Goal: Information Seeking & Learning: Learn about a topic

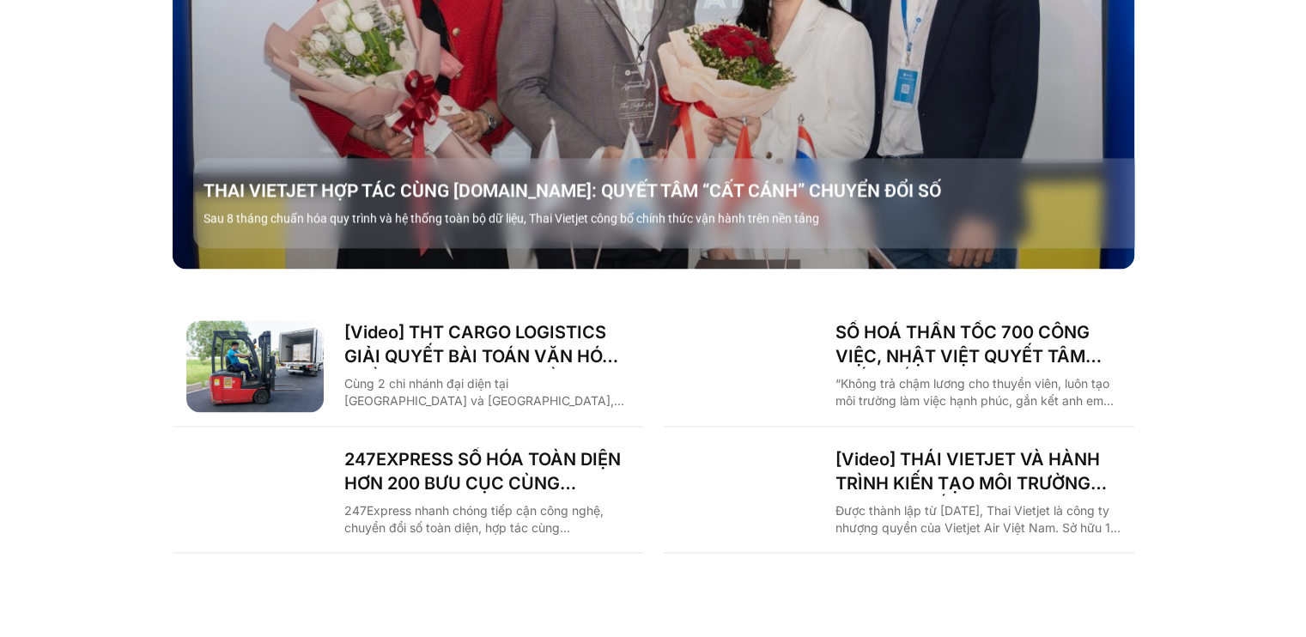
scroll to position [2747, 0]
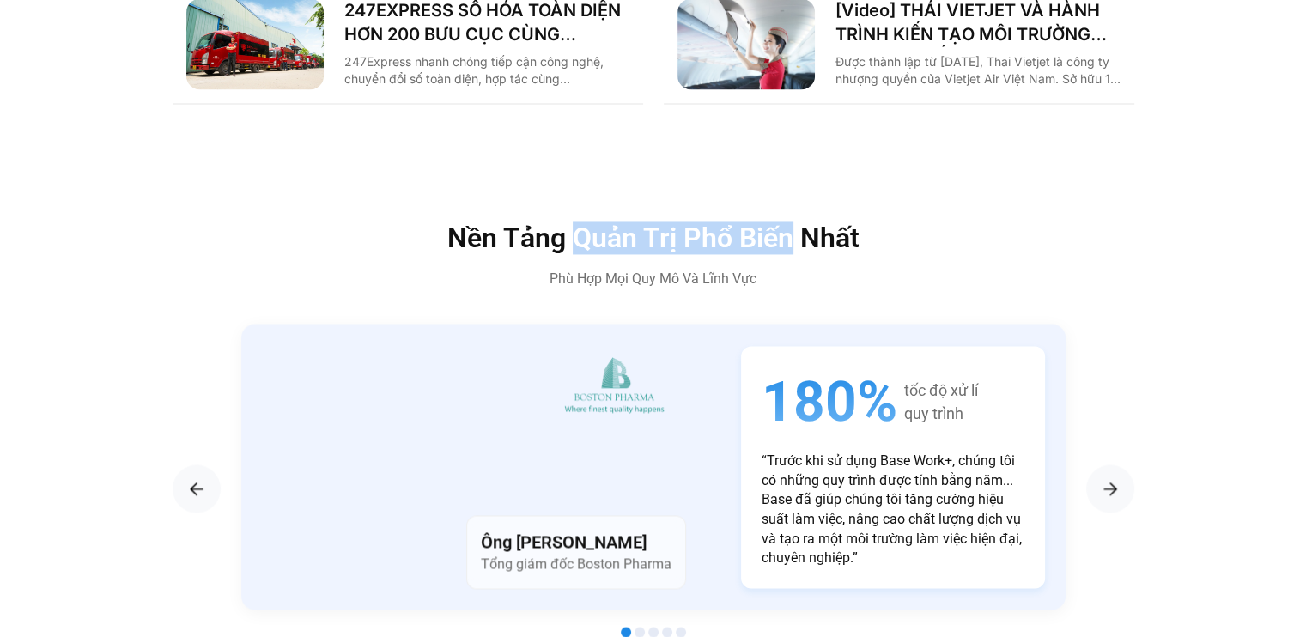
drag, startPoint x: 578, startPoint y: 191, endPoint x: 801, endPoint y: 202, distance: 223.5
click at [801, 224] on h2 "Nền Tảng Quản Trị Phổ Biến Nhất" at bounding box center [653, 237] width 730 height 27
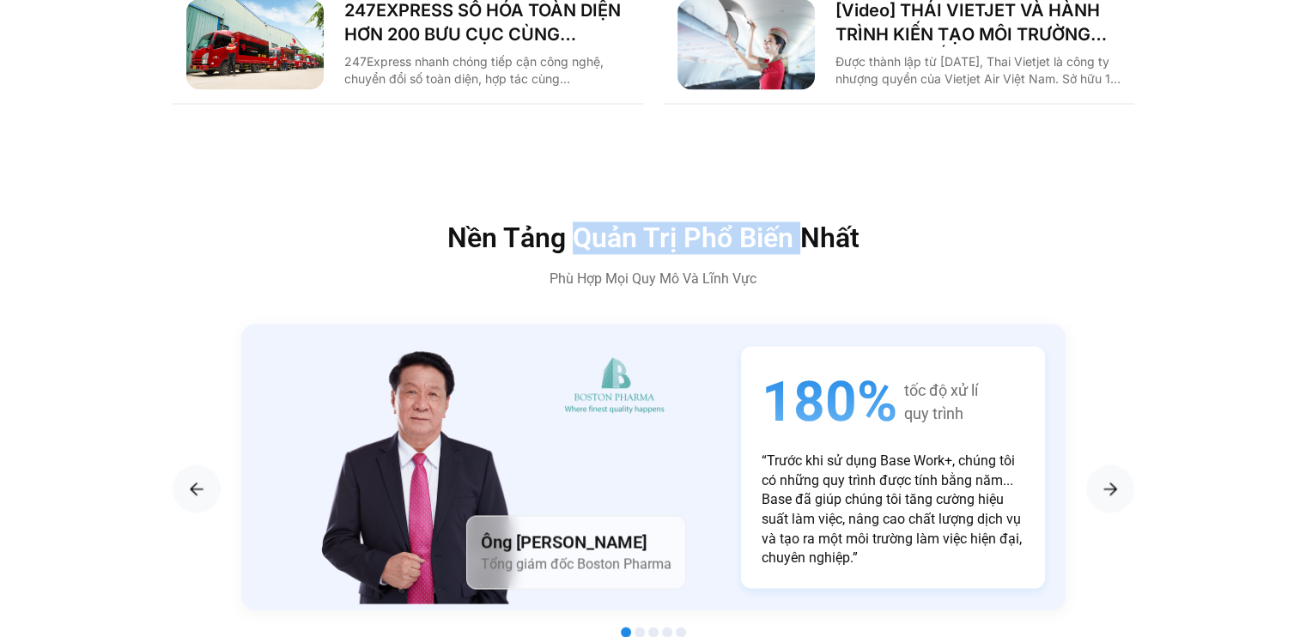
click at [678, 224] on h2 "Nền Tảng Quản Trị Phổ Biến Nhất" at bounding box center [653, 237] width 730 height 27
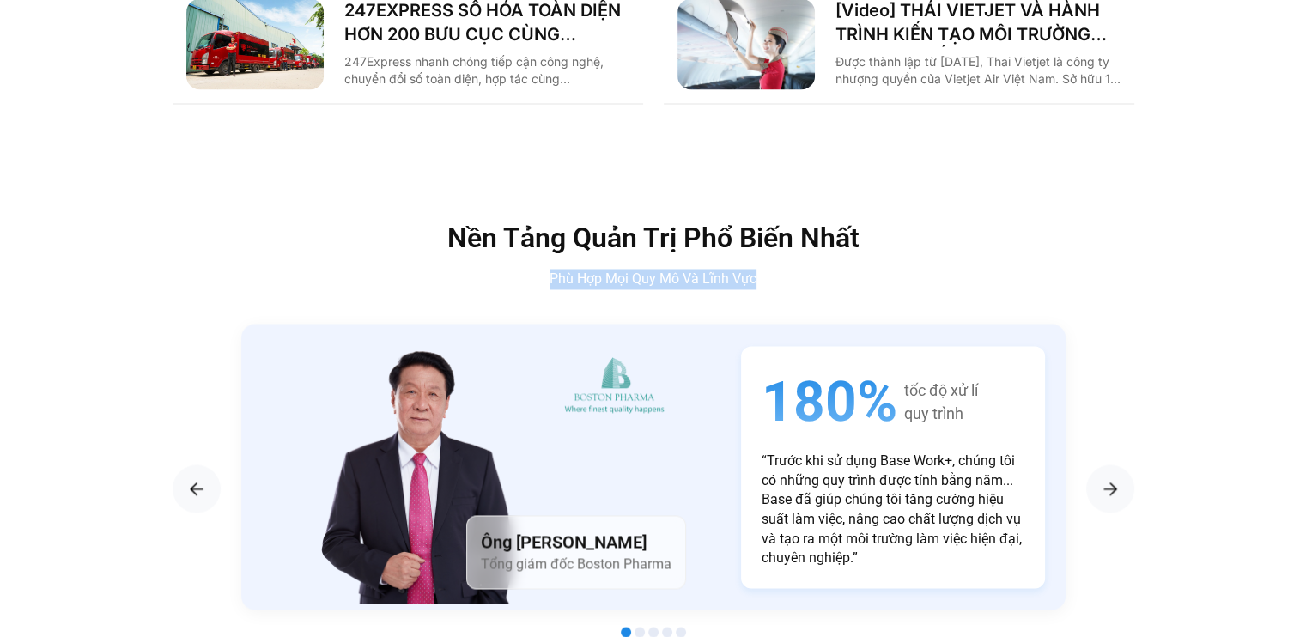
drag, startPoint x: 551, startPoint y: 240, endPoint x: 766, endPoint y: 255, distance: 215.2
click at [766, 269] on p "Phù Hợp Mọi Quy Mô Và Lĩnh Vực" at bounding box center [653, 279] width 730 height 21
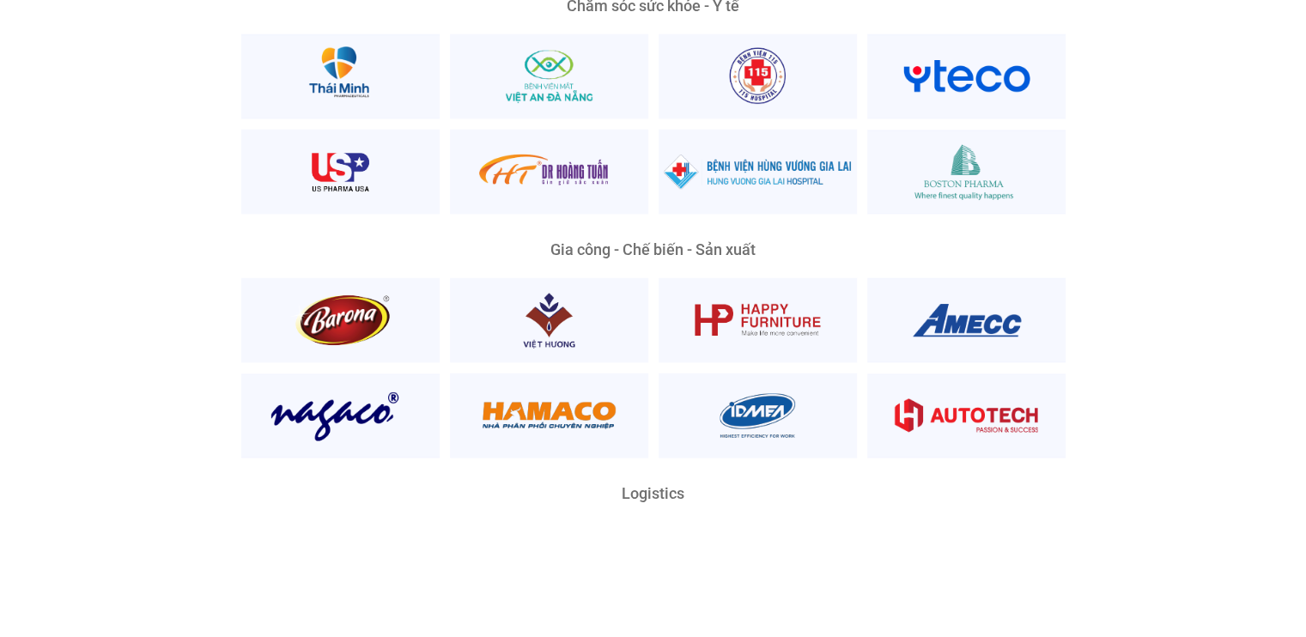
scroll to position [3692, 0]
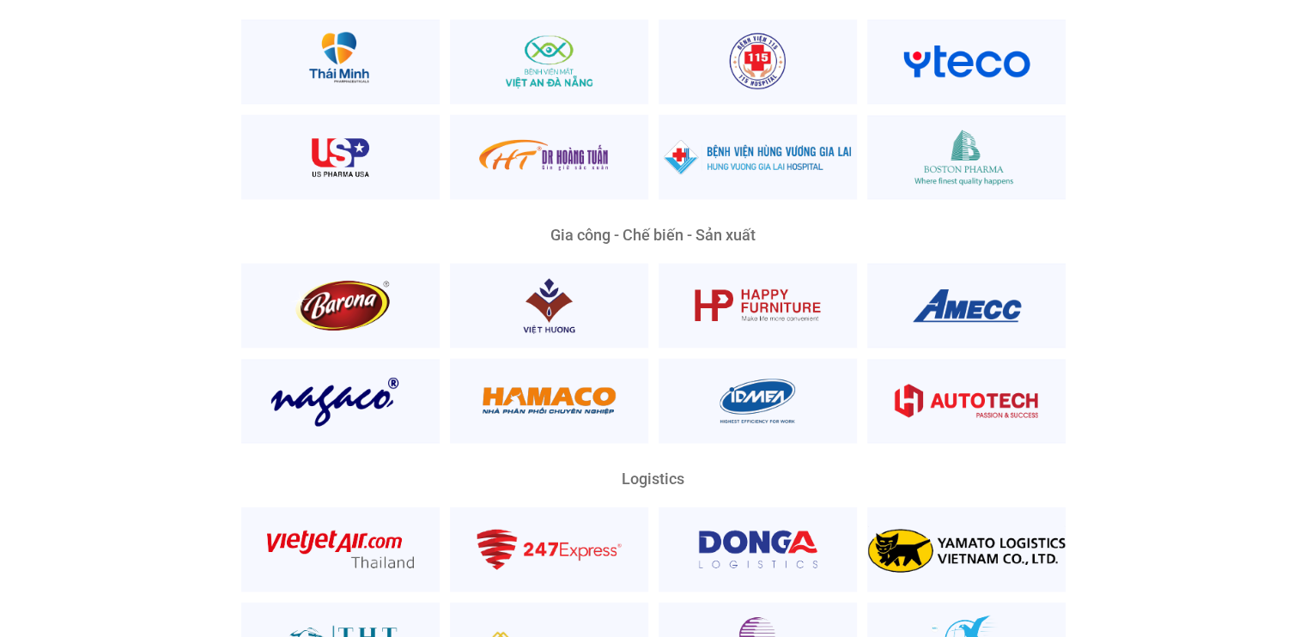
click at [635, 471] on div "Logistics" at bounding box center [653, 478] width 824 height 15
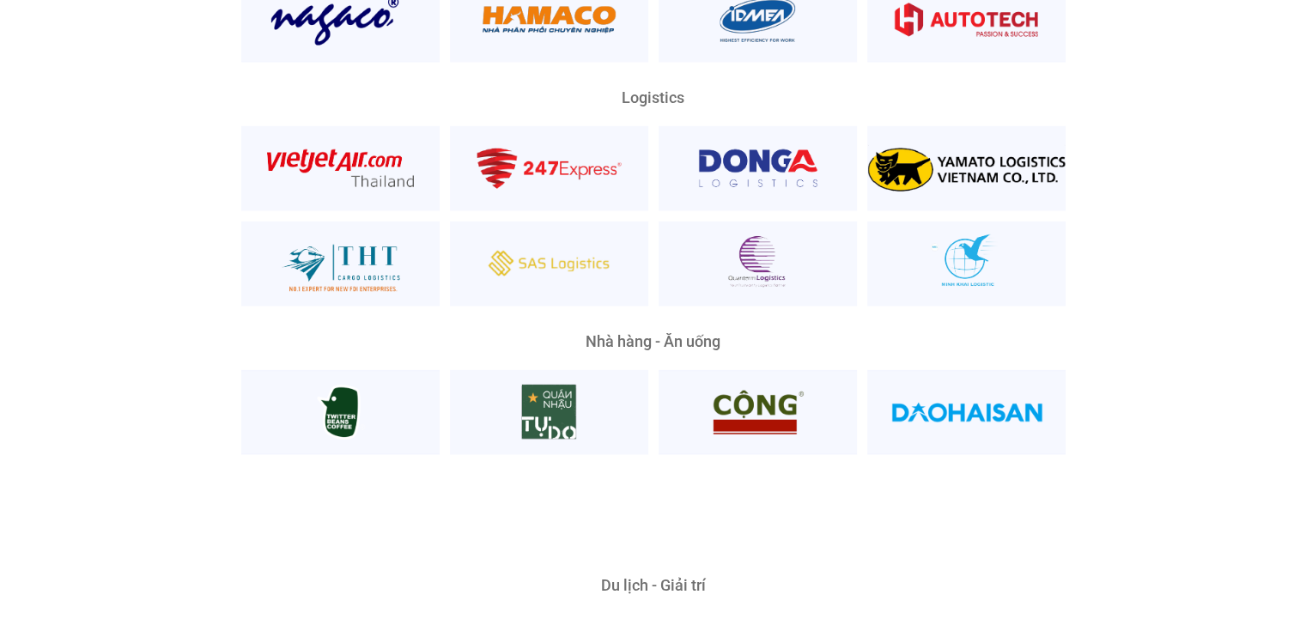
scroll to position [4121, 0]
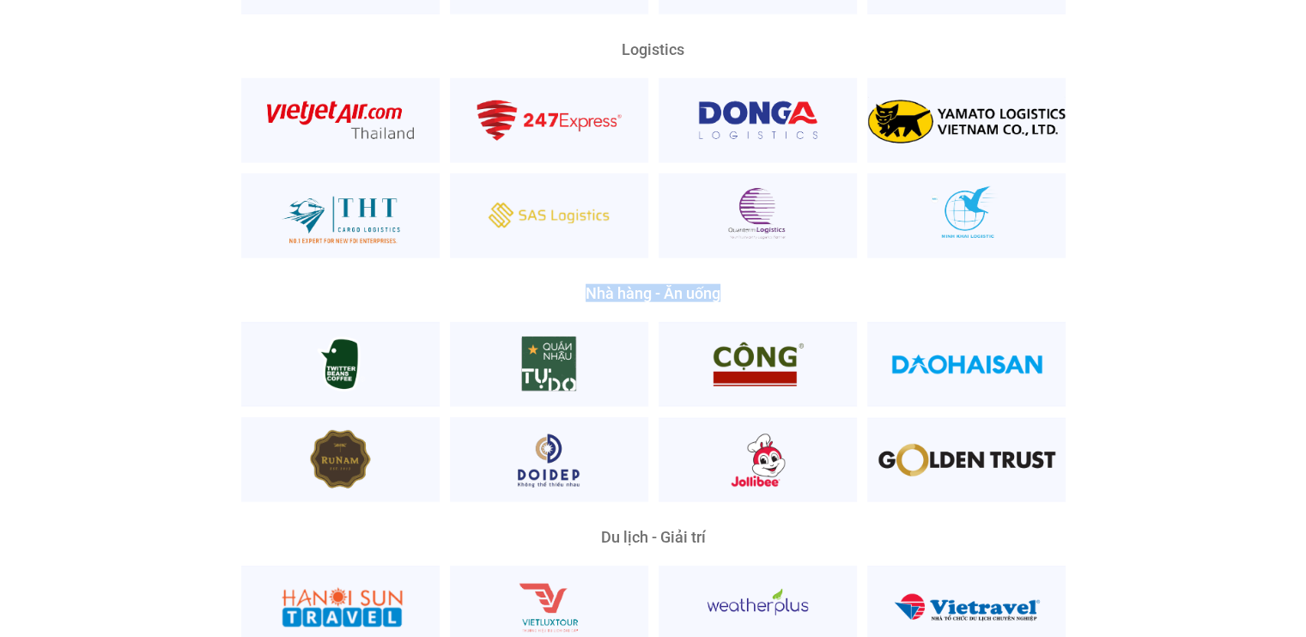
drag, startPoint x: 587, startPoint y: 259, endPoint x: 723, endPoint y: 267, distance: 135.9
click at [723, 286] on div "Nhà hàng - Ăn uống" at bounding box center [653, 293] width 824 height 15
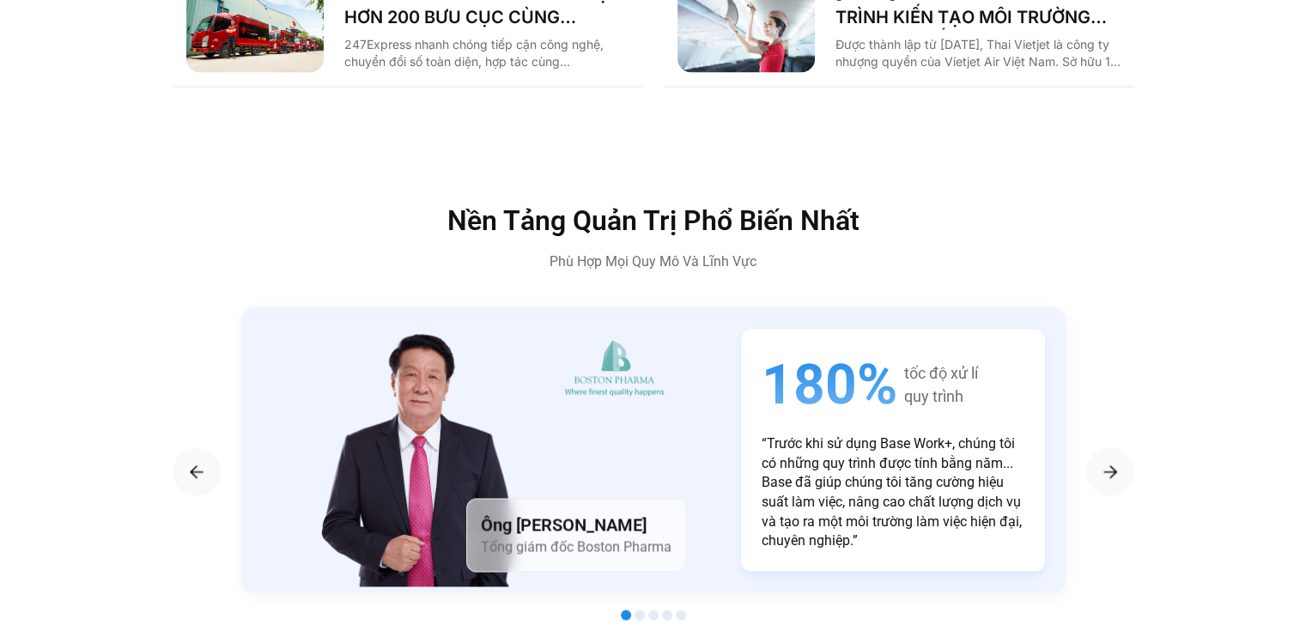
scroll to position [2747, 0]
